Goal: Transaction & Acquisition: Purchase product/service

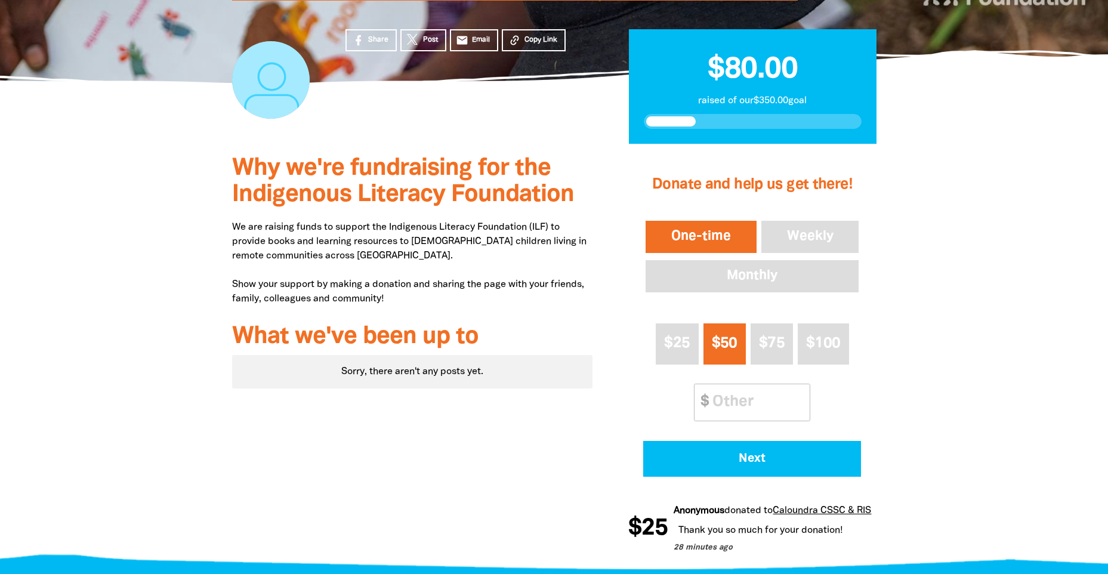
scroll to position [239, 0]
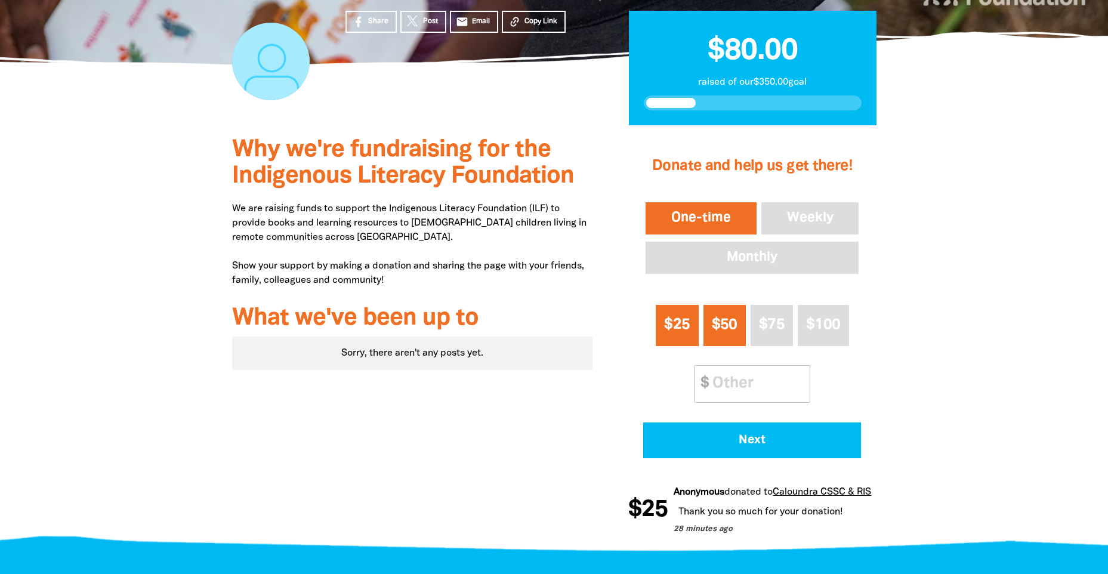
click at [667, 332] on span "$25" at bounding box center [677, 325] width 26 height 14
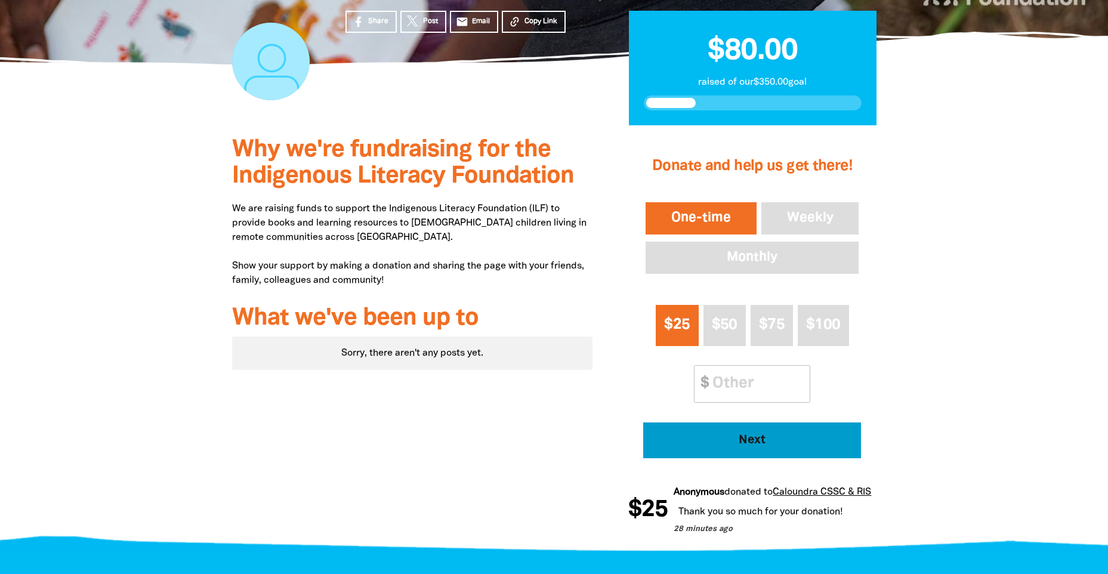
click at [775, 441] on span "Next" at bounding box center [752, 441] width 185 height 12
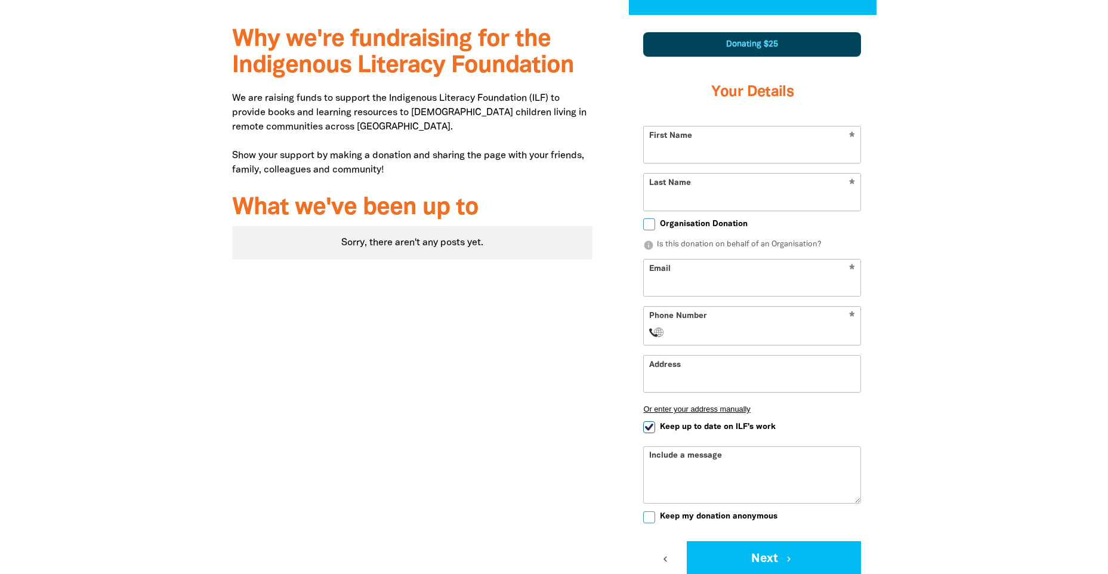
scroll to position [350, 0]
click at [722, 136] on input "First Name" at bounding box center [752, 144] width 217 height 36
type input "[PERSON_NAME]"
drag, startPoint x: 807, startPoint y: 193, endPoint x: 808, endPoint y: 170, distance: 23.9
click at [807, 192] on input "Last Name" at bounding box center [752, 191] width 217 height 36
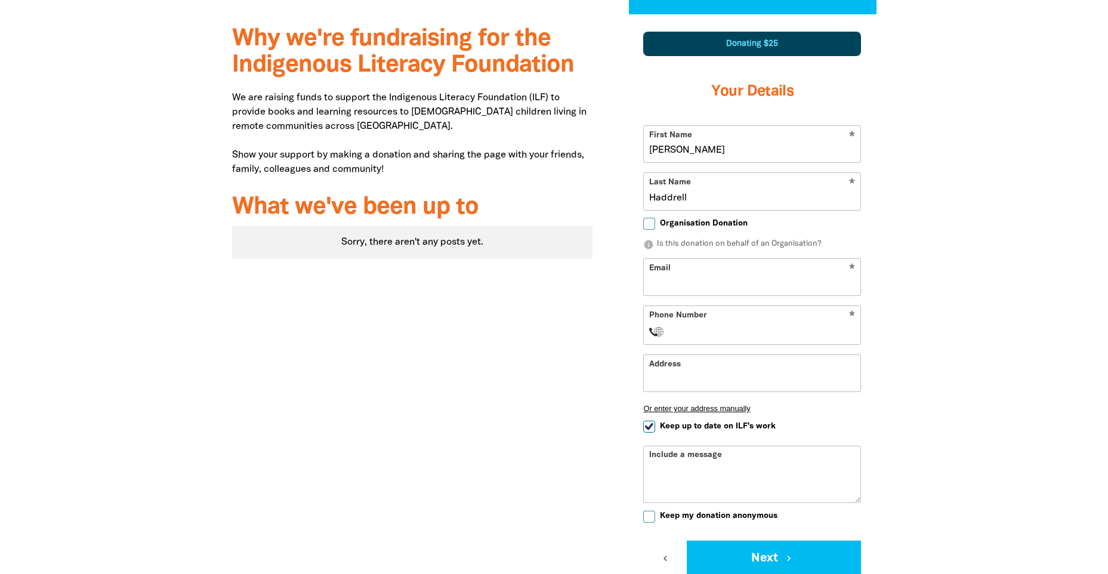
type input "Haddrell"
click at [814, 273] on input "Email" at bounding box center [752, 277] width 217 height 36
type input "[PERSON_NAME][EMAIL_ADDRESS][DOMAIN_NAME]"
click at [766, 330] on input "Phone Number" at bounding box center [764, 332] width 183 height 14
type input "[PHONE_NUMBER]"
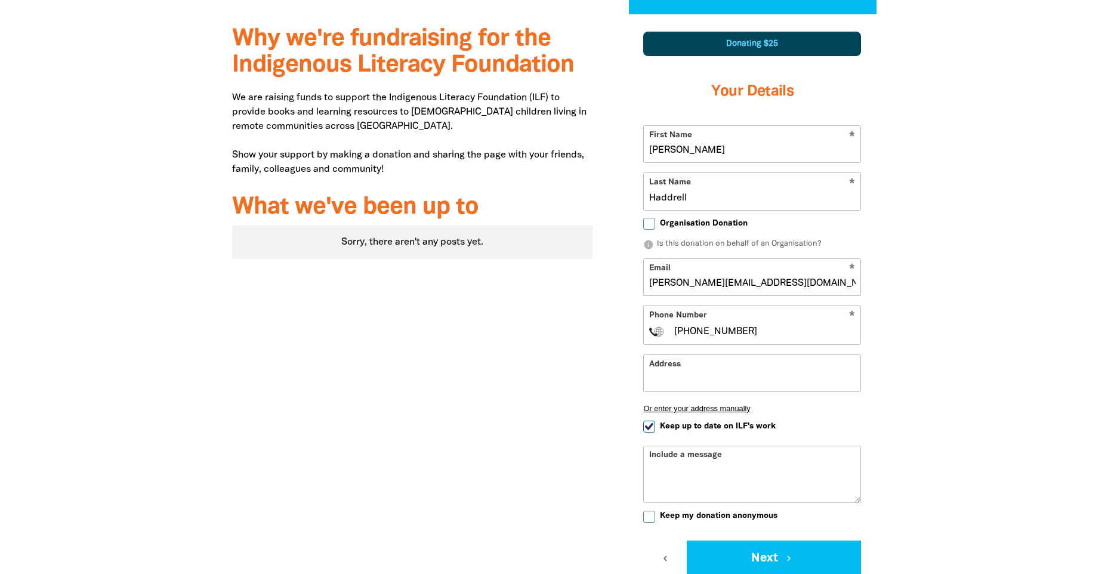
click at [938, 369] on div at bounding box center [554, 339] width 1108 height 651
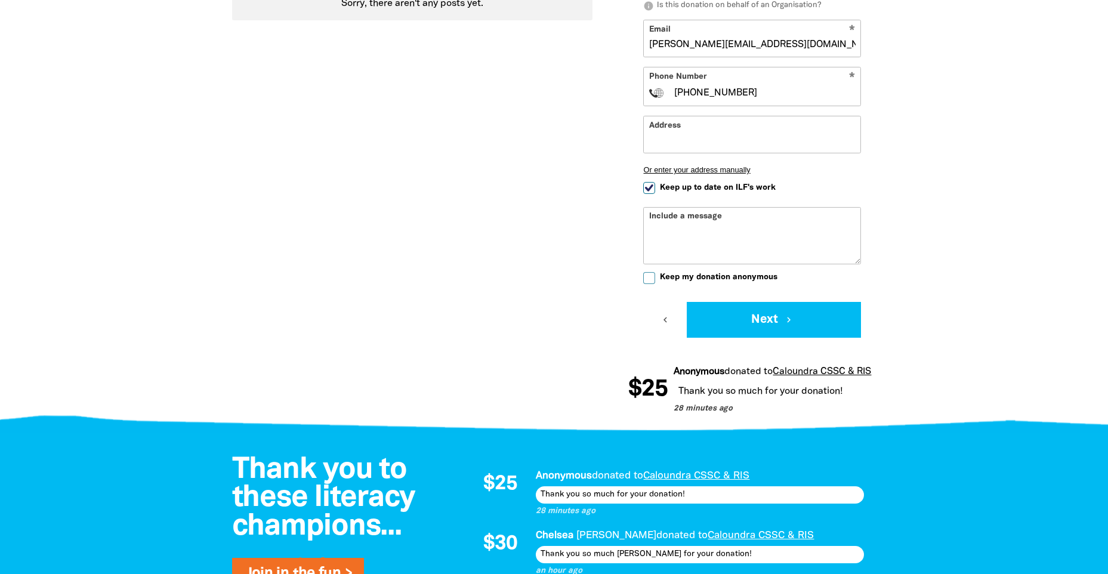
click at [653, 279] on input "Keep my donation anonymous" at bounding box center [649, 278] width 12 height 12
checkbox input "true"
click at [787, 317] on icon "chevron_right" at bounding box center [791, 320] width 11 height 11
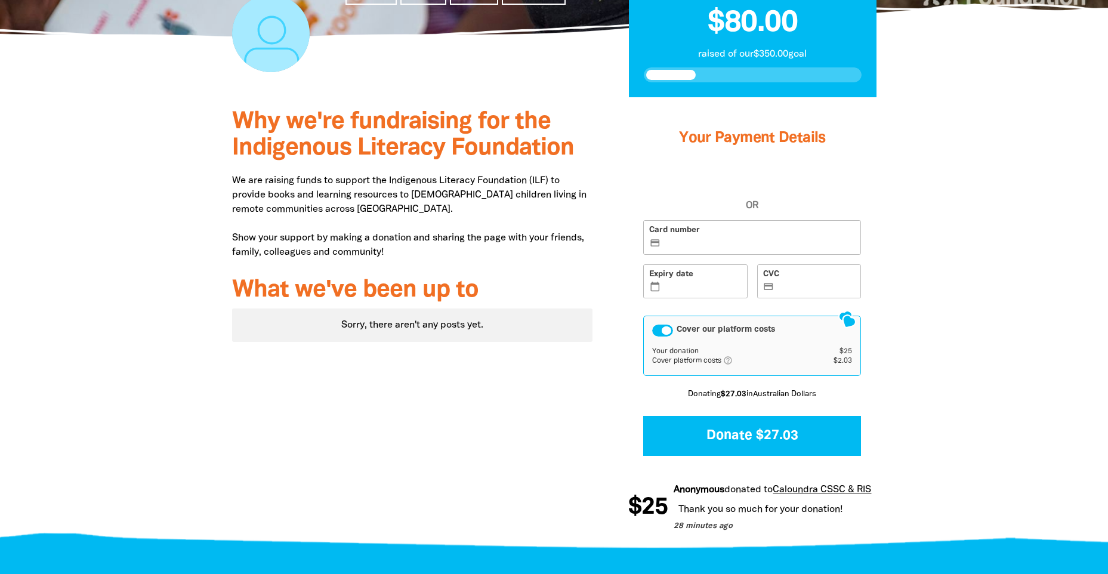
scroll to position [265, 0]
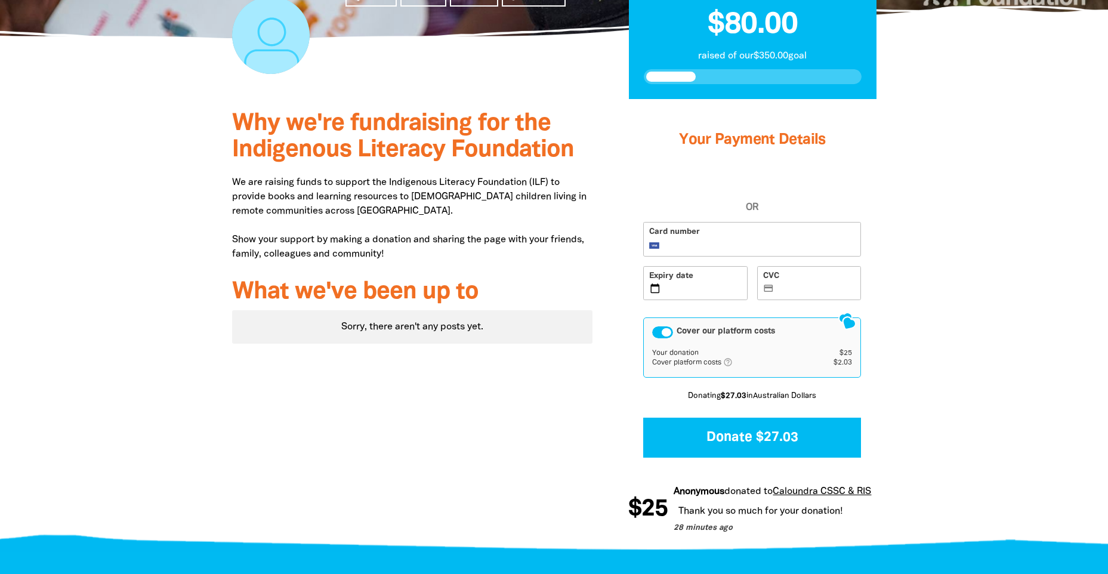
click at [802, 294] on label "CVC credit_card" at bounding box center [809, 283] width 104 height 35
click at [802, 285] on input "CVC credit_card" at bounding box center [816, 284] width 79 height 1
click at [975, 352] on div at bounding box center [554, 322] width 1108 height 447
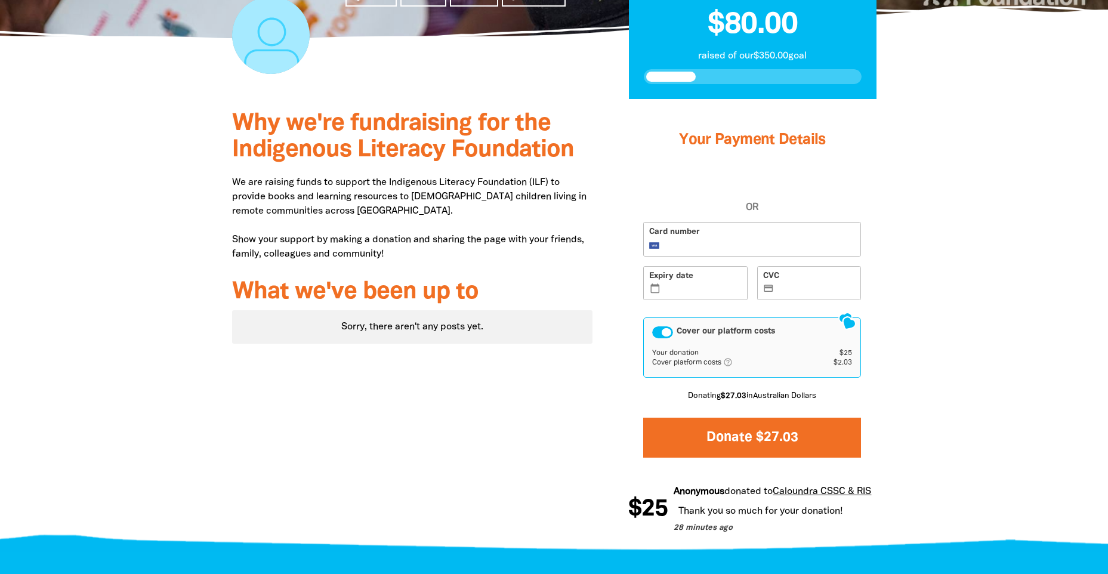
click at [774, 432] on button "Donate $27.03" at bounding box center [752, 438] width 218 height 40
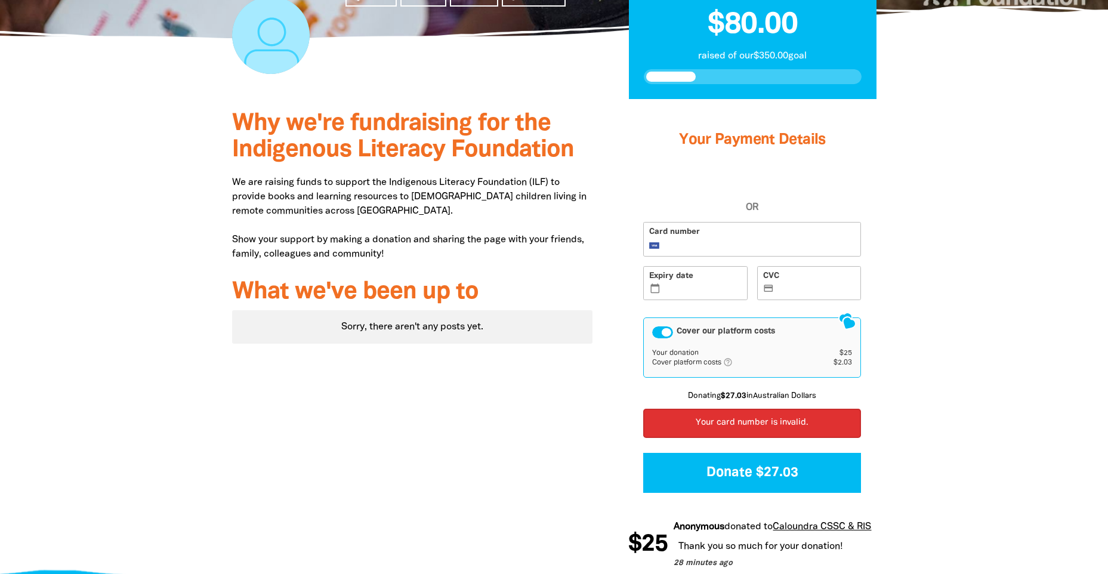
click at [1060, 384] on div at bounding box center [554, 340] width 1108 height 482
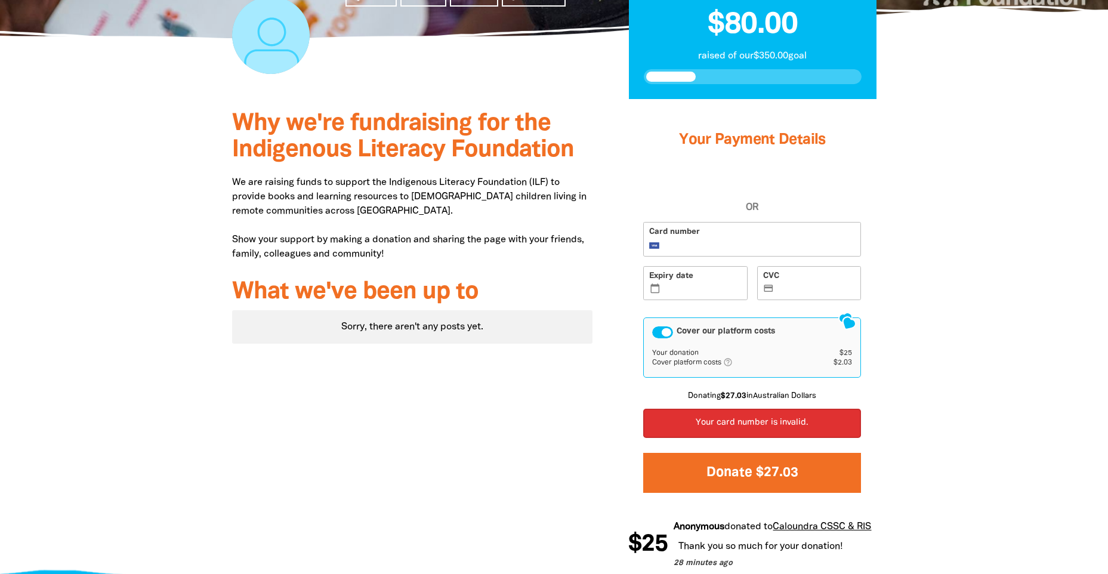
click at [787, 472] on button "Donate $27.03" at bounding box center [752, 473] width 218 height 40
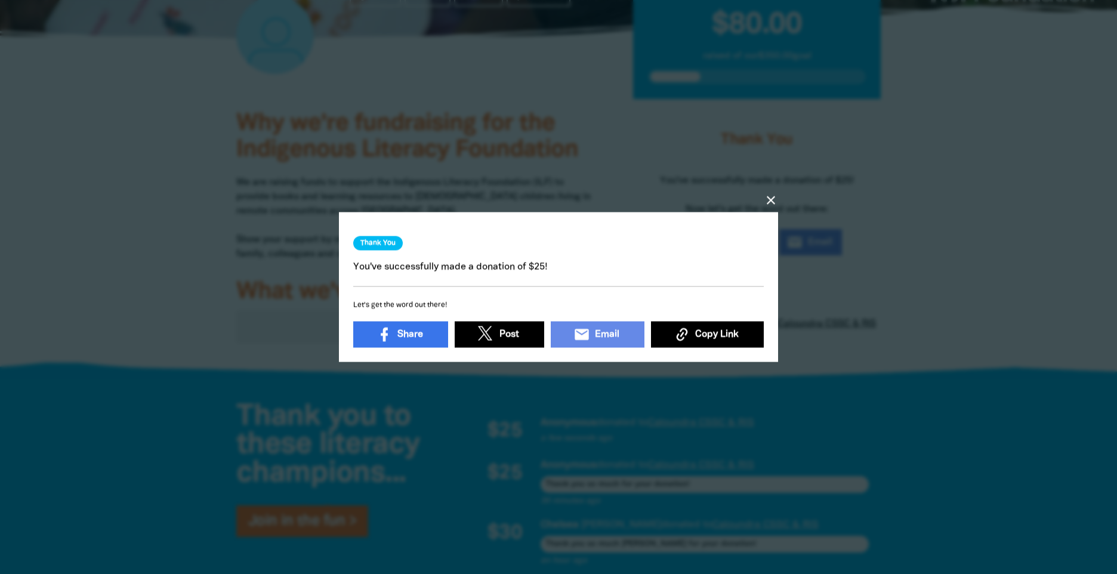
click at [772, 193] on icon "close" at bounding box center [771, 200] width 14 height 14
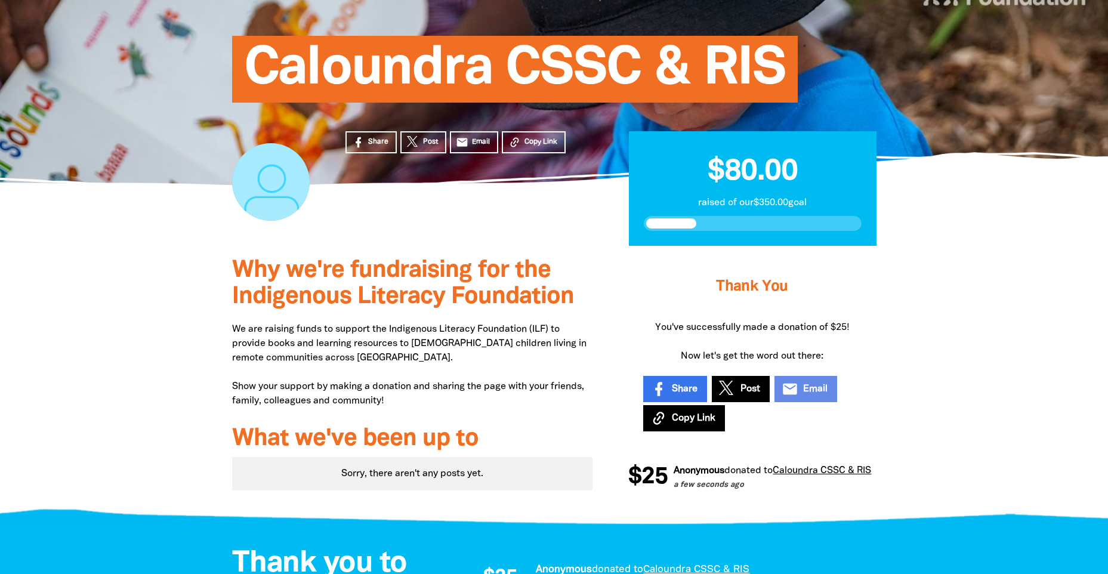
scroll to position [0, 0]
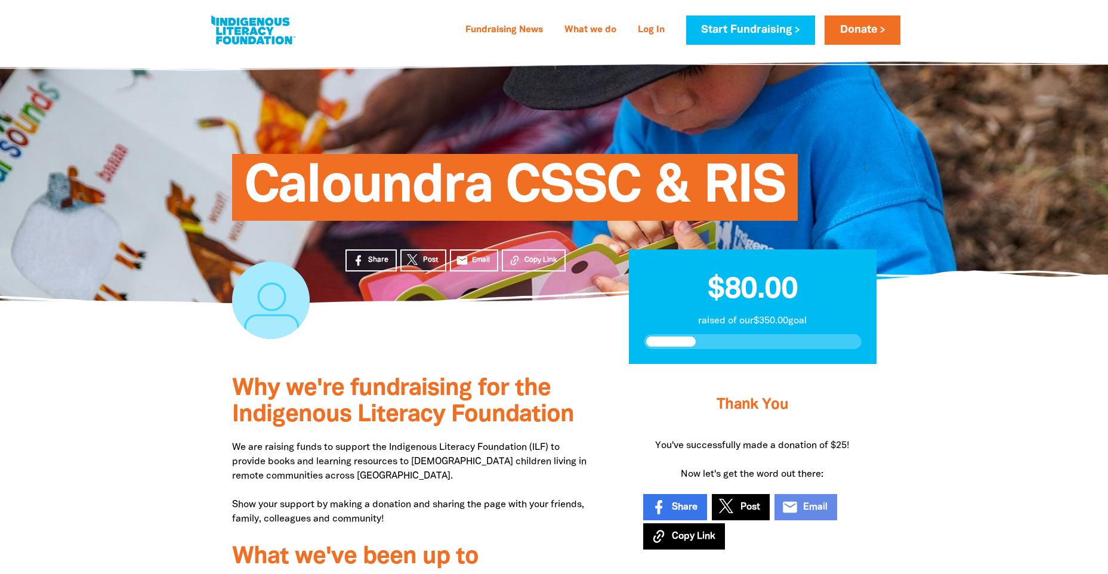
click at [944, 392] on div at bounding box center [554, 501] width 1108 height 275
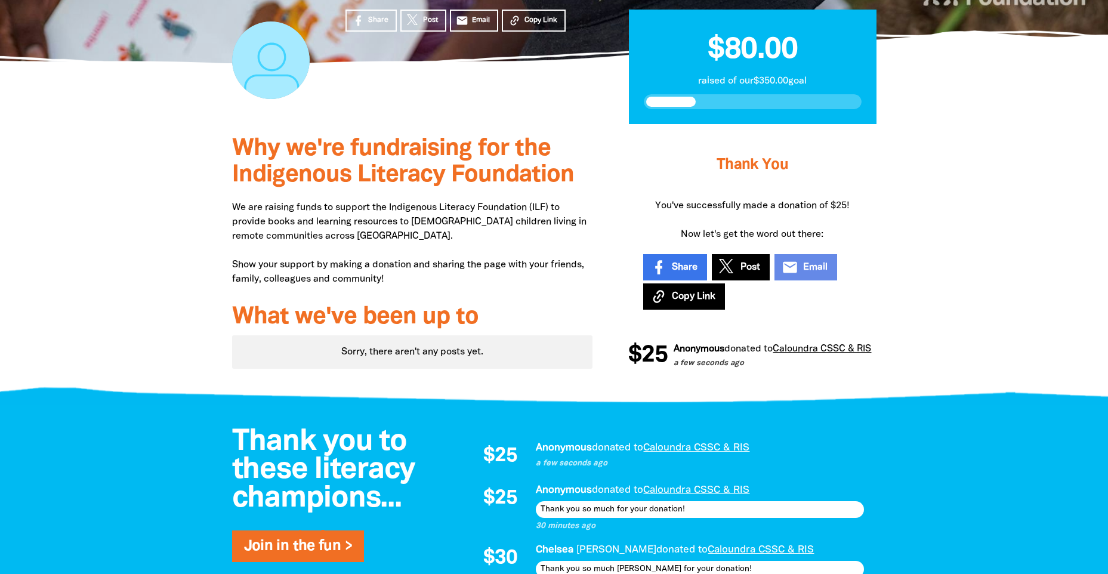
scroll to position [358, 0]
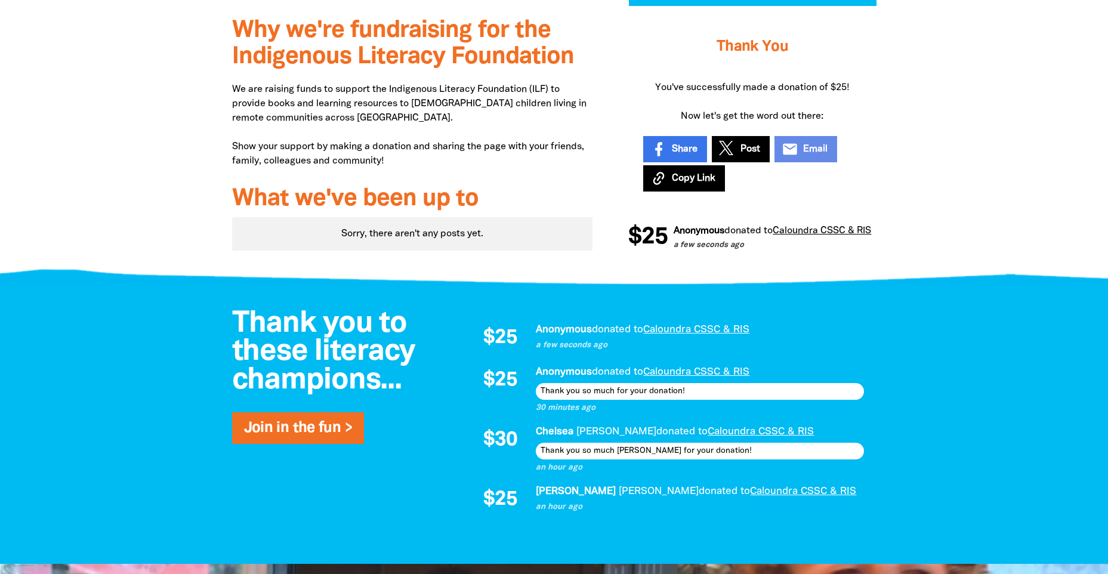
click at [499, 340] on span "$25" at bounding box center [501, 338] width 34 height 20
click at [547, 347] on p "a few seconds ago" at bounding box center [700, 346] width 328 height 12
click at [542, 331] on em "Anonymous" at bounding box center [564, 329] width 56 height 9
click at [487, 336] on span "$25" at bounding box center [501, 338] width 34 height 20
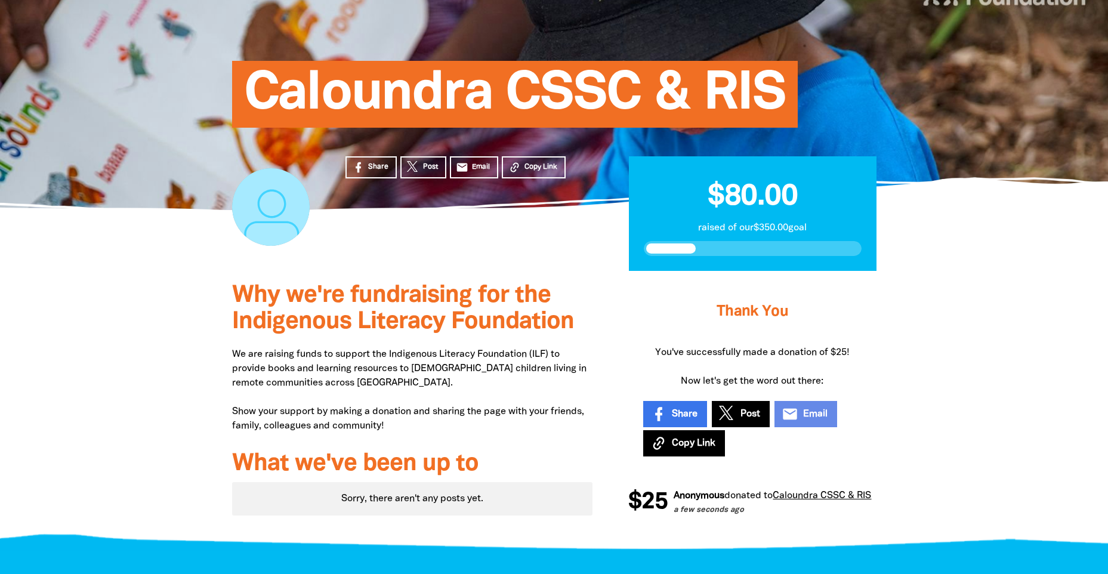
scroll to position [0, 0]
